Goal: Navigation & Orientation: Understand site structure

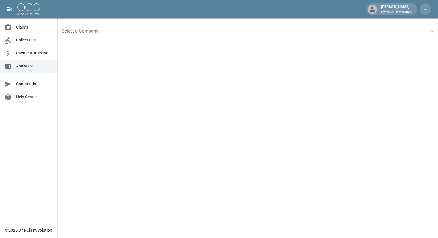
click at [39, 52] on span "Payment Tracking" at bounding box center [34, 53] width 37 height 6
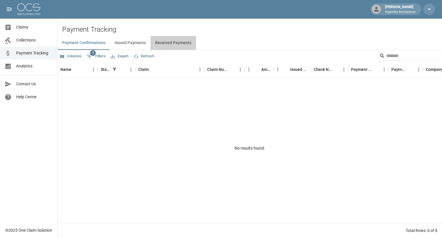
click at [184, 43] on button "Received Payments" at bounding box center [173, 43] width 45 height 14
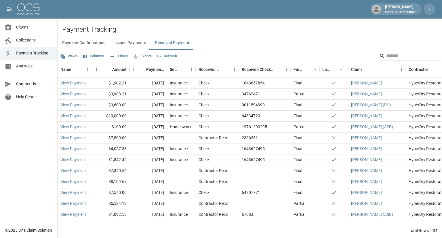
click at [31, 36] on link "Collections" at bounding box center [28, 40] width 57 height 13
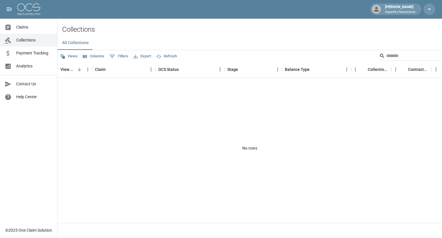
click at [31, 27] on span "Claims" at bounding box center [34, 27] width 37 height 6
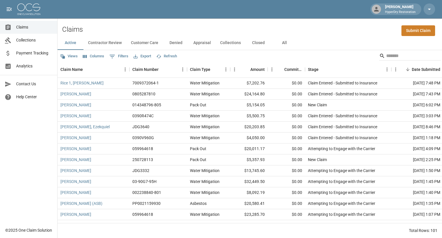
click at [21, 43] on link "Collections" at bounding box center [28, 40] width 57 height 13
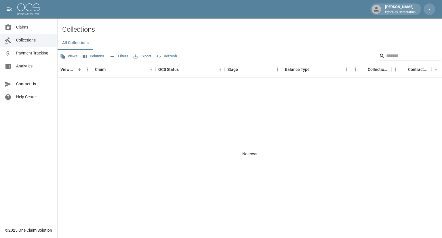
click at [30, 57] on link "Payment Tracking" at bounding box center [28, 53] width 57 height 13
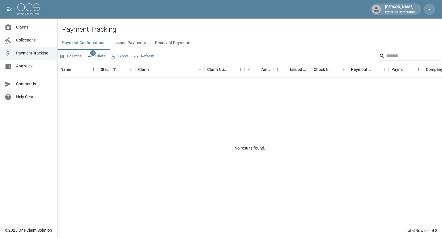
click at [30, 25] on span "Claims" at bounding box center [34, 27] width 37 height 6
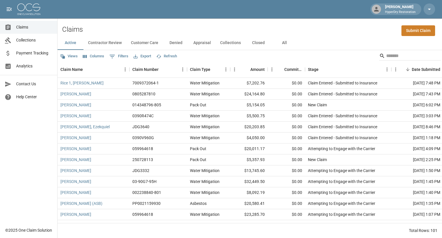
click at [29, 40] on span "Collections" at bounding box center [34, 40] width 37 height 6
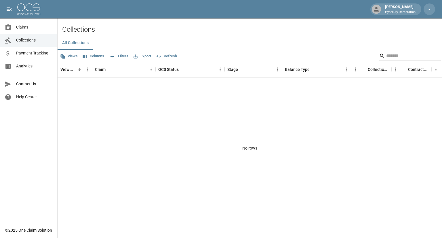
click at [31, 54] on span "Payment Tracking" at bounding box center [34, 53] width 37 height 6
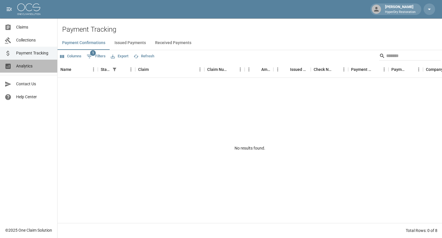
click at [33, 69] on span "Analytics" at bounding box center [34, 66] width 37 height 6
